Goal: Task Accomplishment & Management: Use online tool/utility

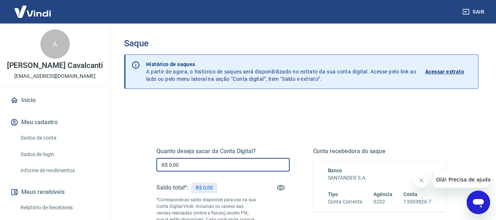
click at [194, 168] on input "R$ 0,00" at bounding box center [222, 165] width 133 height 14
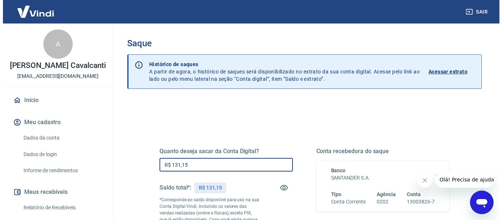
scroll to position [150, 0]
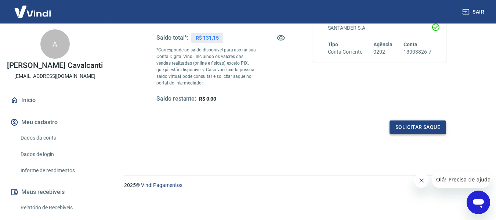
type input "R$ 131,15"
click at [416, 123] on button "Solicitar saque" at bounding box center [418, 127] width 57 height 14
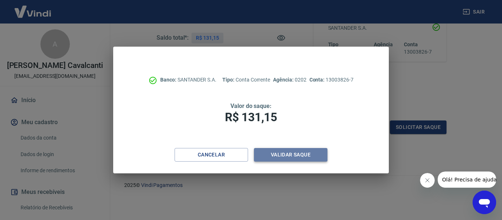
click at [301, 156] on button "Validar saque" at bounding box center [290, 155] width 73 height 14
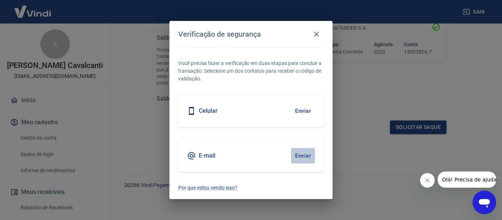
click at [301, 156] on button "Enviar" at bounding box center [303, 155] width 24 height 15
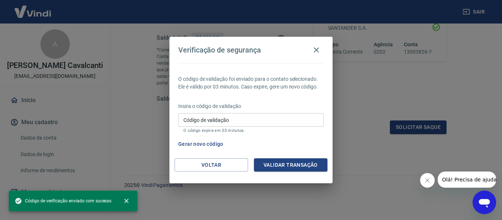
click at [301, 156] on div "O código de validação foi enviado para o contato selecionado. Ele é válido por …" at bounding box center [250, 110] width 163 height 95
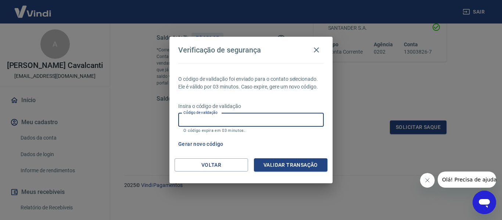
click at [255, 118] on input "Código de validação" at bounding box center [250, 120] width 145 height 14
type input "202353"
click at [294, 166] on button "Validar transação" at bounding box center [290, 165] width 73 height 14
